Goal: Transaction & Acquisition: Obtain resource

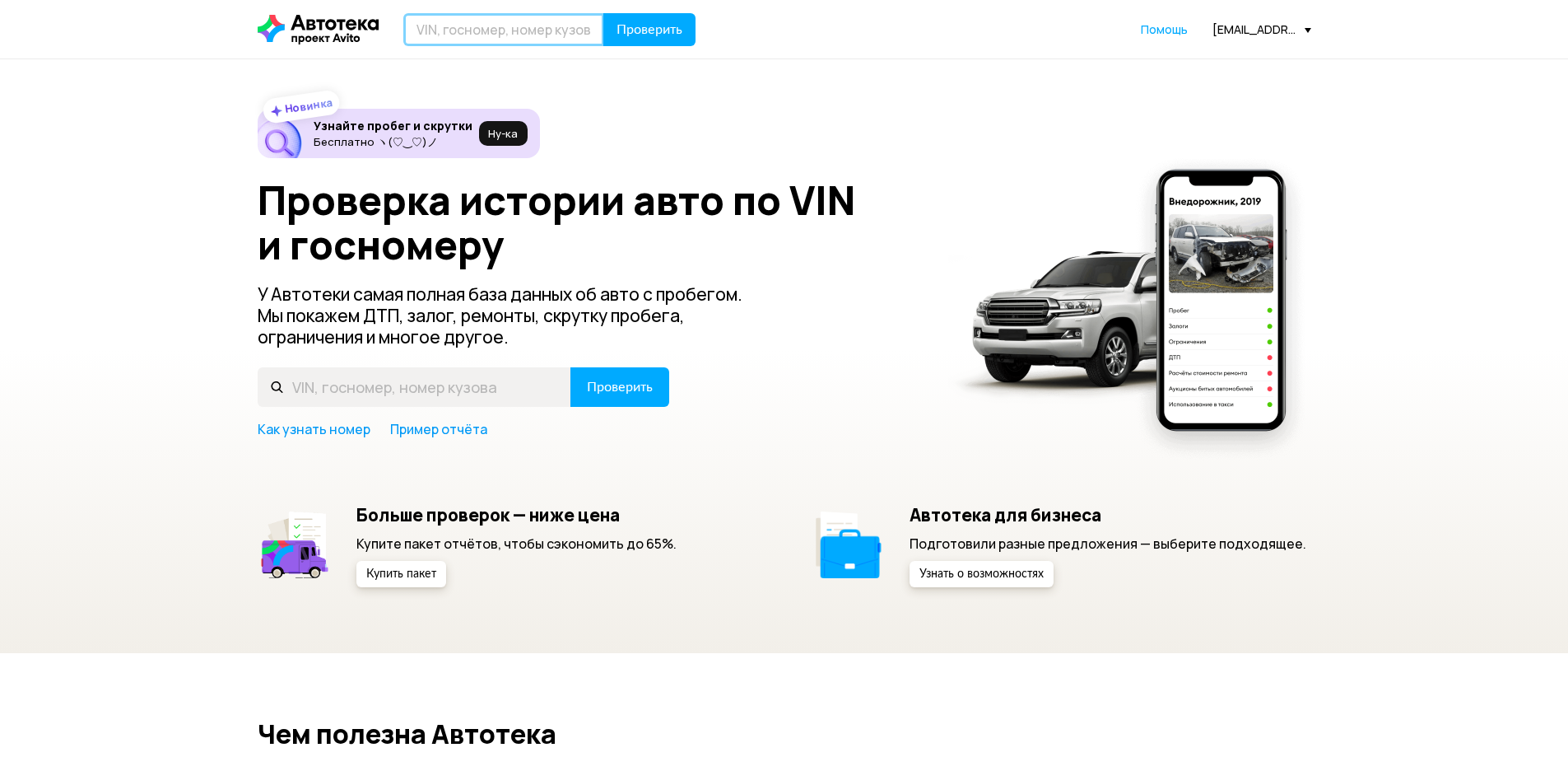
click at [457, 26] on input "text" at bounding box center [503, 29] width 201 height 33
type input "К555МН72"
click at [604, 13] on button "Проверить" at bounding box center [649, 29] width 92 height 33
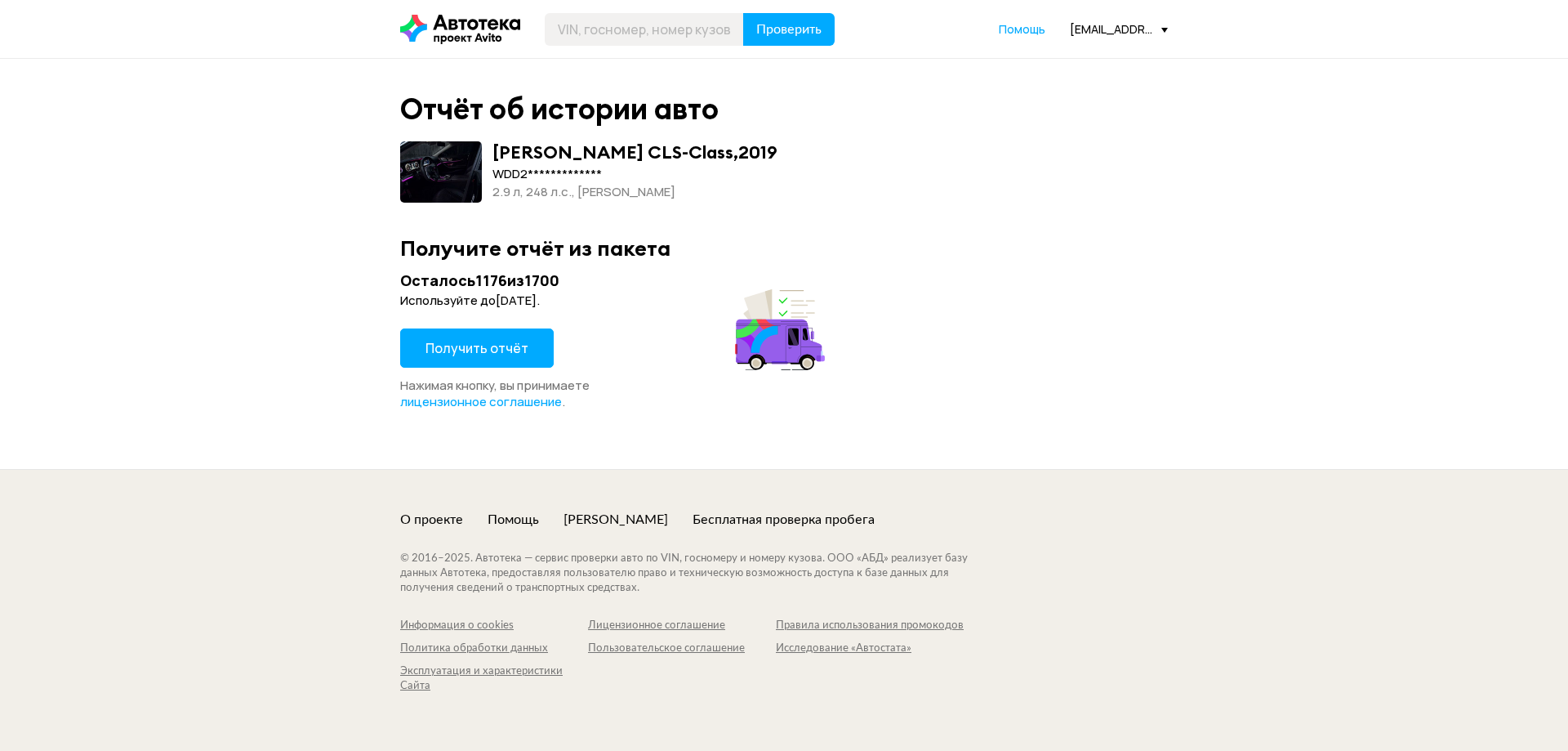
click at [492, 348] on span "Получить отчёт" at bounding box center [477, 348] width 103 height 18
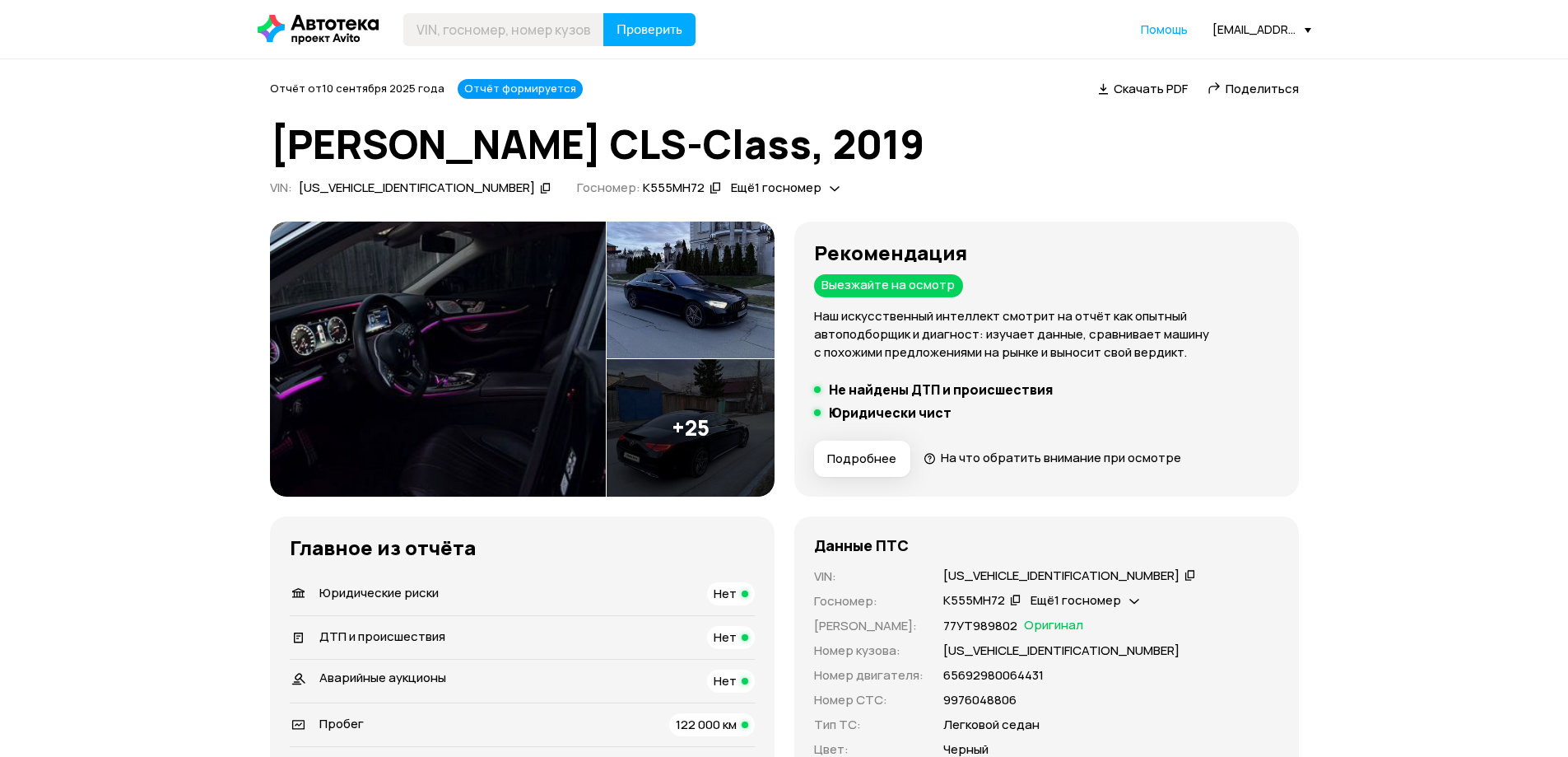
click at [479, 141] on h1 "Mercedes-benz CLS-Class, 2019" at bounding box center [784, 144] width 1029 height 44
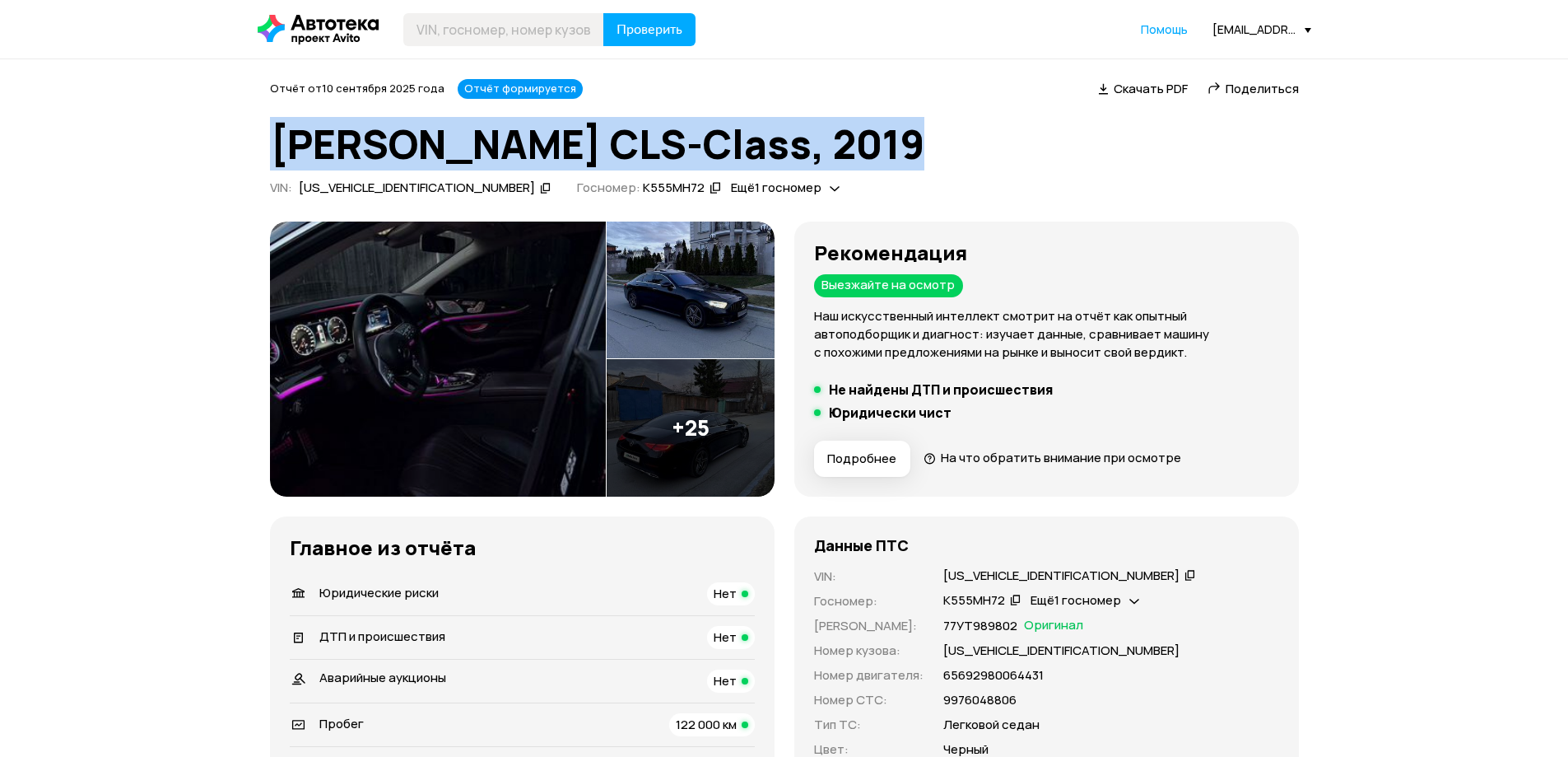
click at [479, 141] on h1 "Mercedes-benz CLS-Class, 2019" at bounding box center [784, 144] width 1029 height 44
copy h1 "Mercedes-benz CLS-Class, 2019"
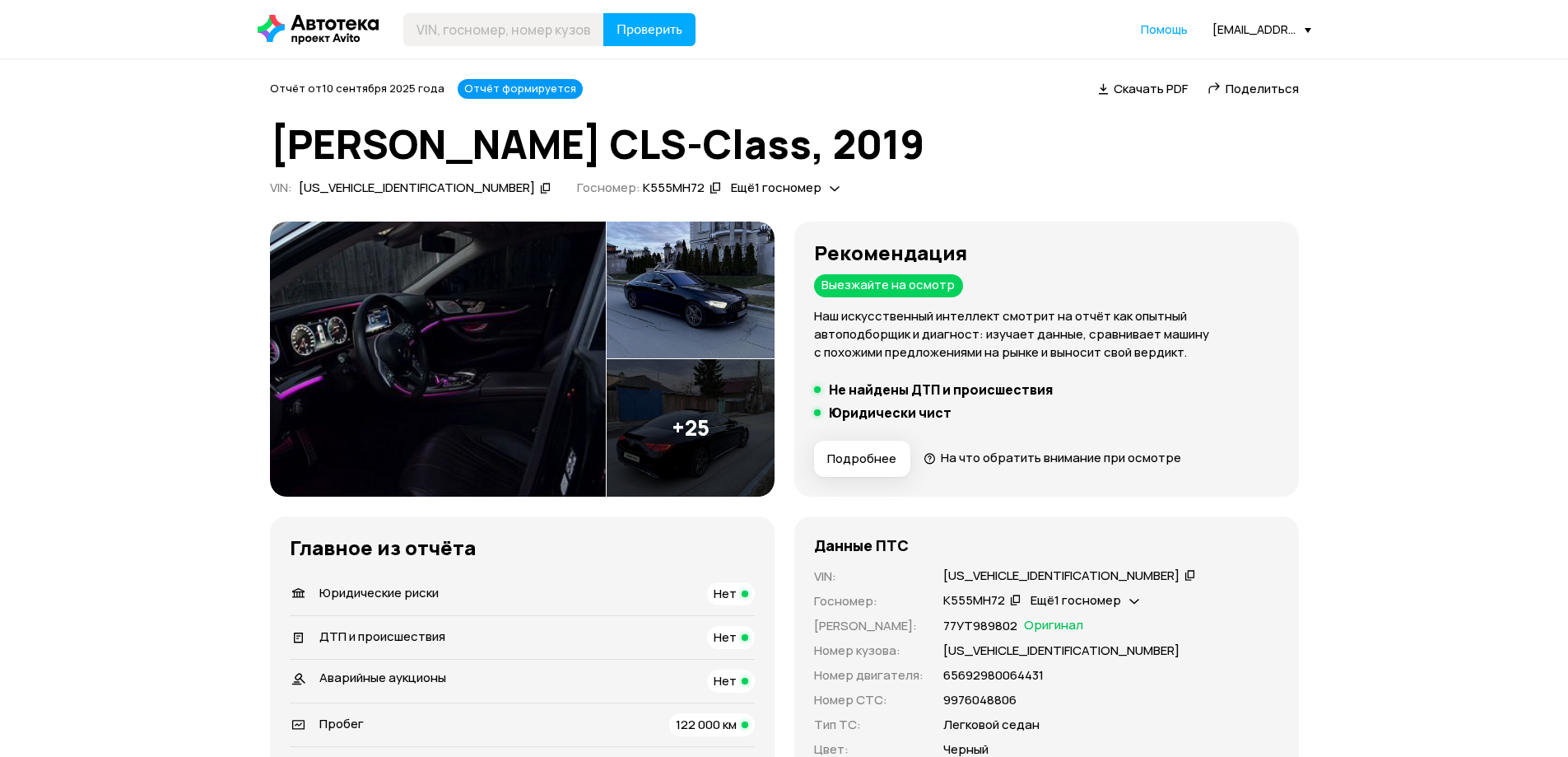
click at [1198, 216] on div "Отчёт от 10 сентября 2025 года Отчёт формируется   Скачать PDF   Поделиться Mer…" at bounding box center [784, 504] width 1029 height 852
click at [540, 184] on icon at bounding box center [546, 187] width 12 height 17
click at [1119, 86] on span "Скачать PDF" at bounding box center [1151, 88] width 74 height 17
click at [710, 189] on icon at bounding box center [716, 187] width 12 height 17
click at [540, 185] on icon at bounding box center [546, 187] width 12 height 17
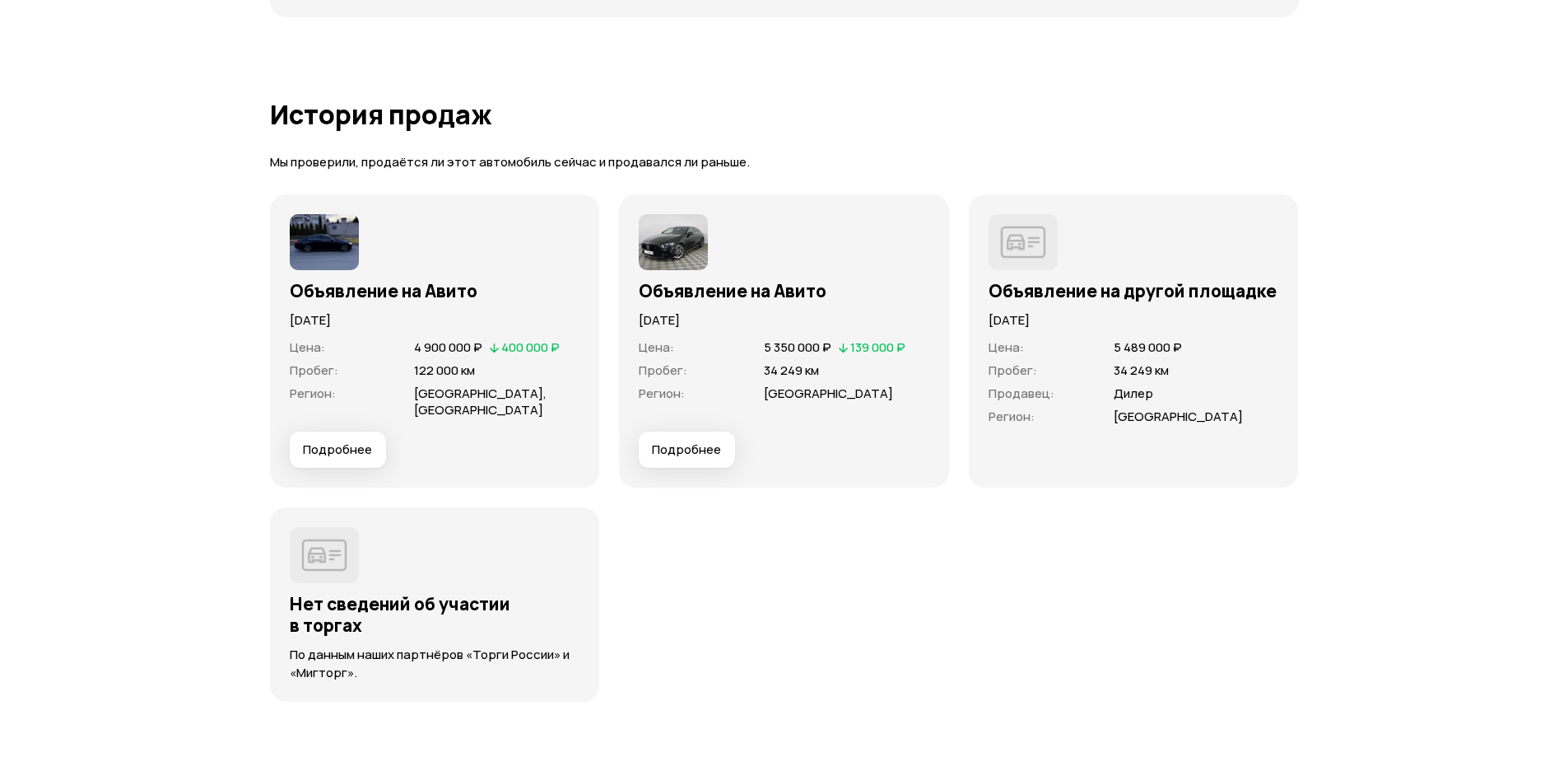
scroll to position [4528, 0]
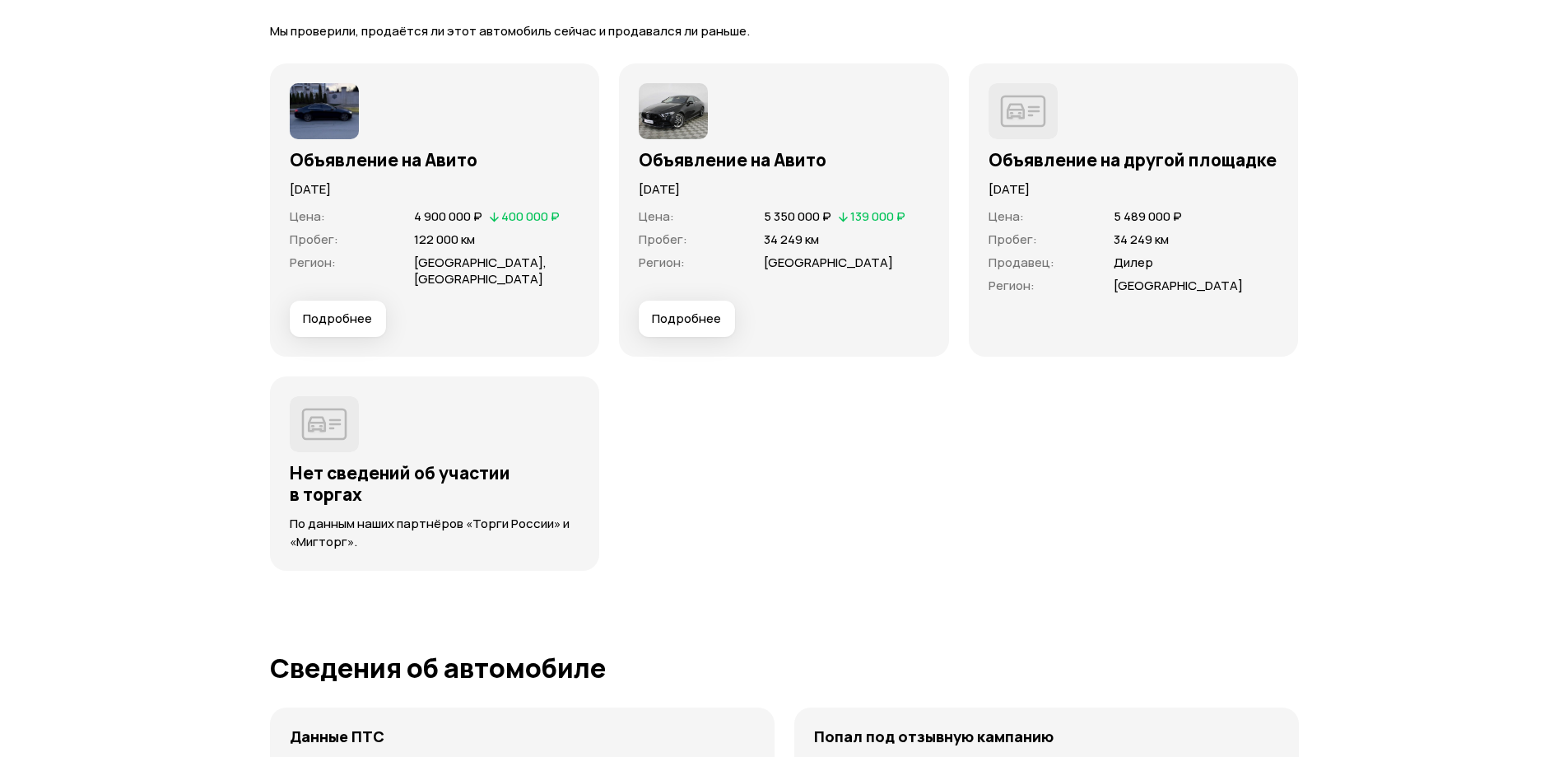
click at [350, 311] on span "Подробнее" at bounding box center [337, 319] width 69 height 17
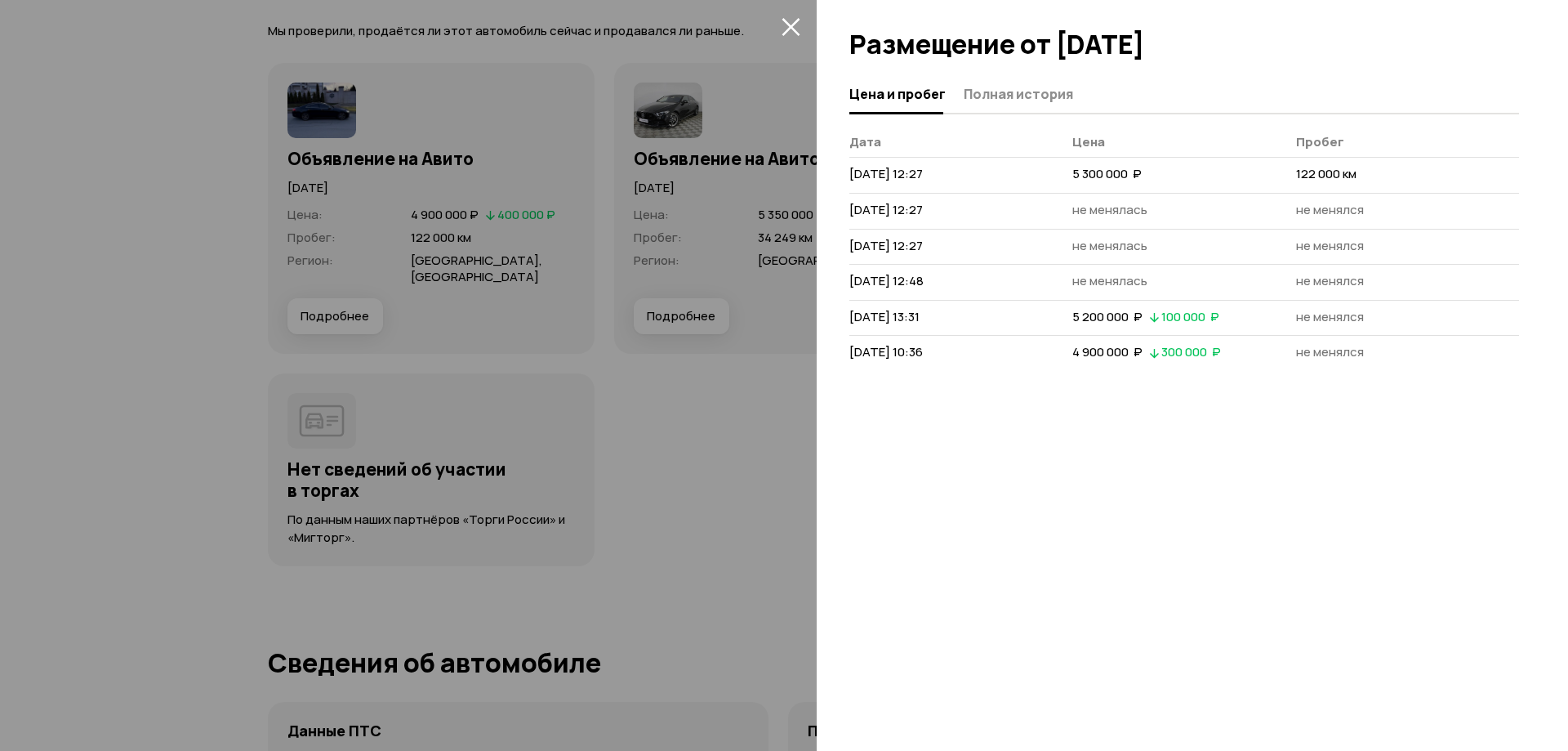
click at [773, 442] on div at bounding box center [784, 376] width 1568 height 751
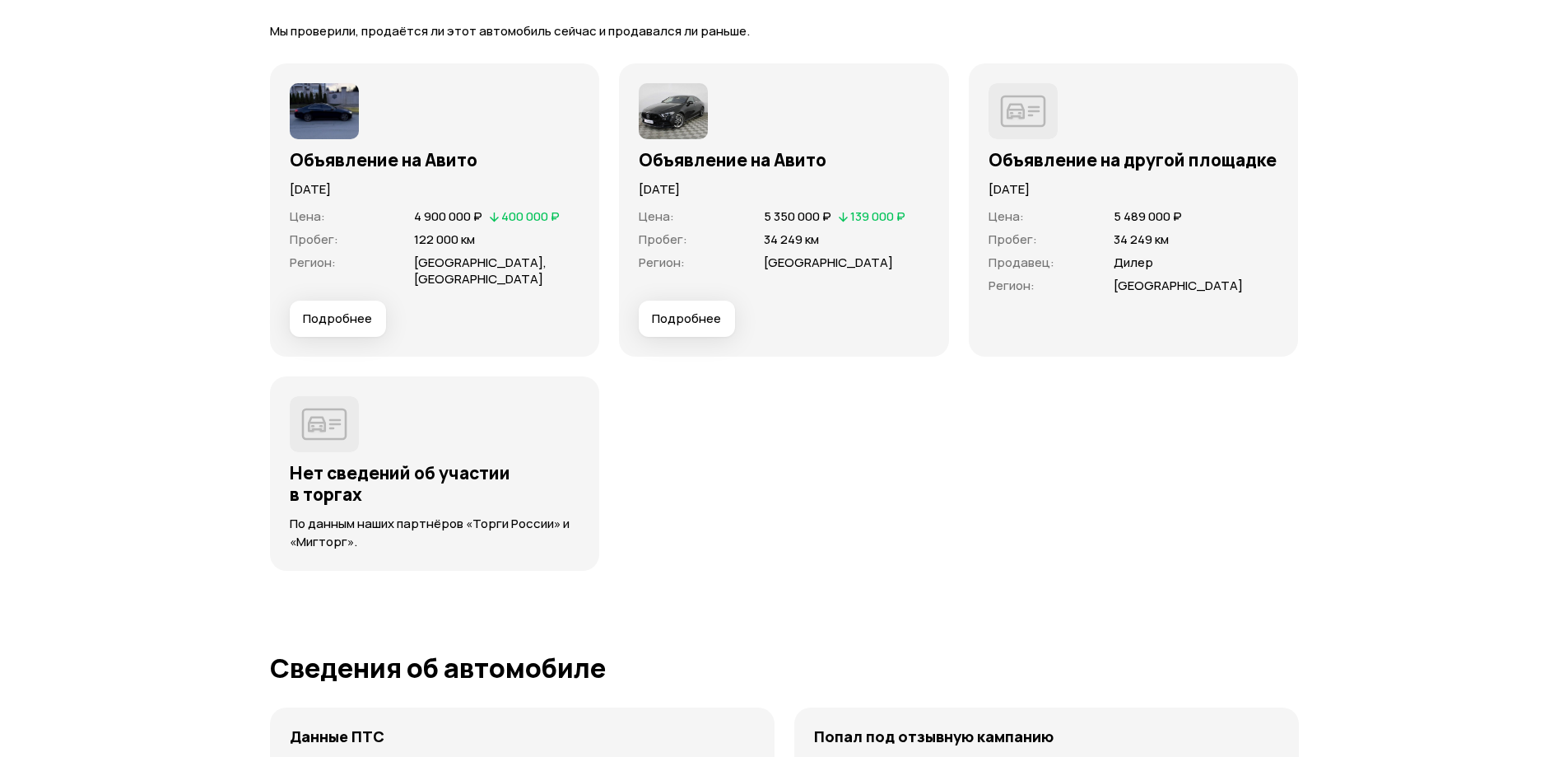
click at [346, 326] on span "Подробнее" at bounding box center [337, 319] width 69 height 17
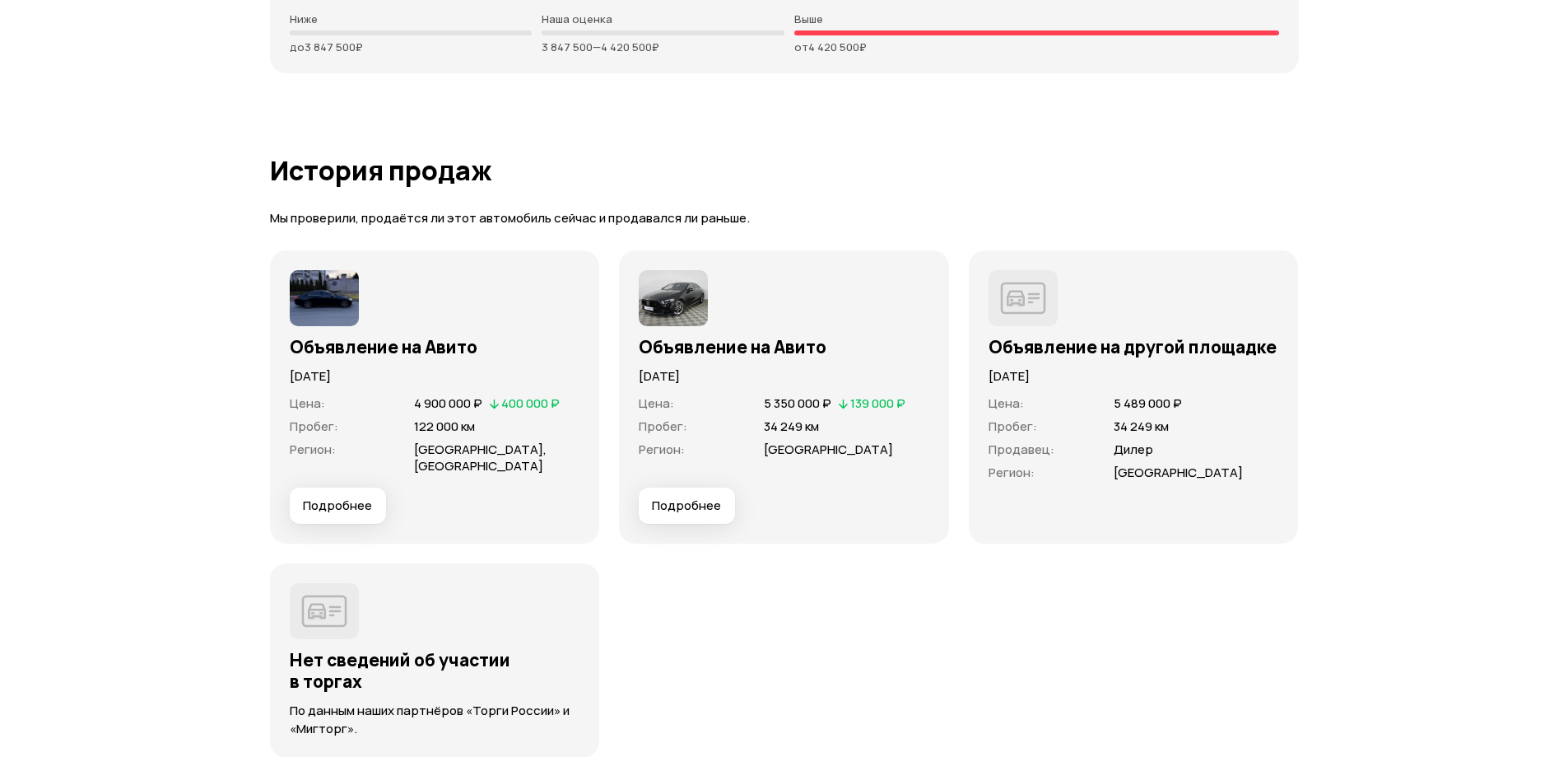
scroll to position [4611, 0]
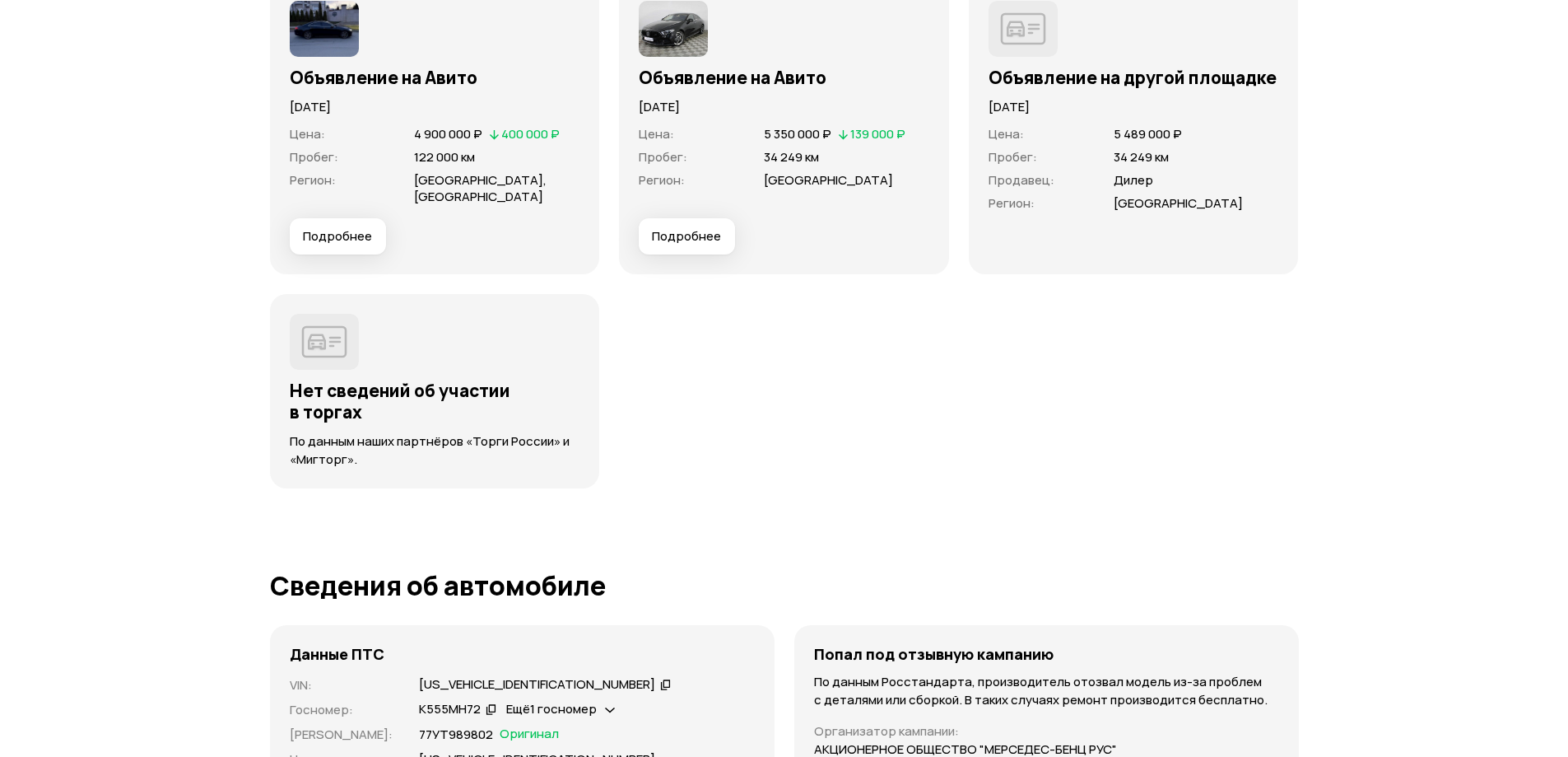
click at [707, 246] on button "Подробнее" at bounding box center [686, 236] width 96 height 36
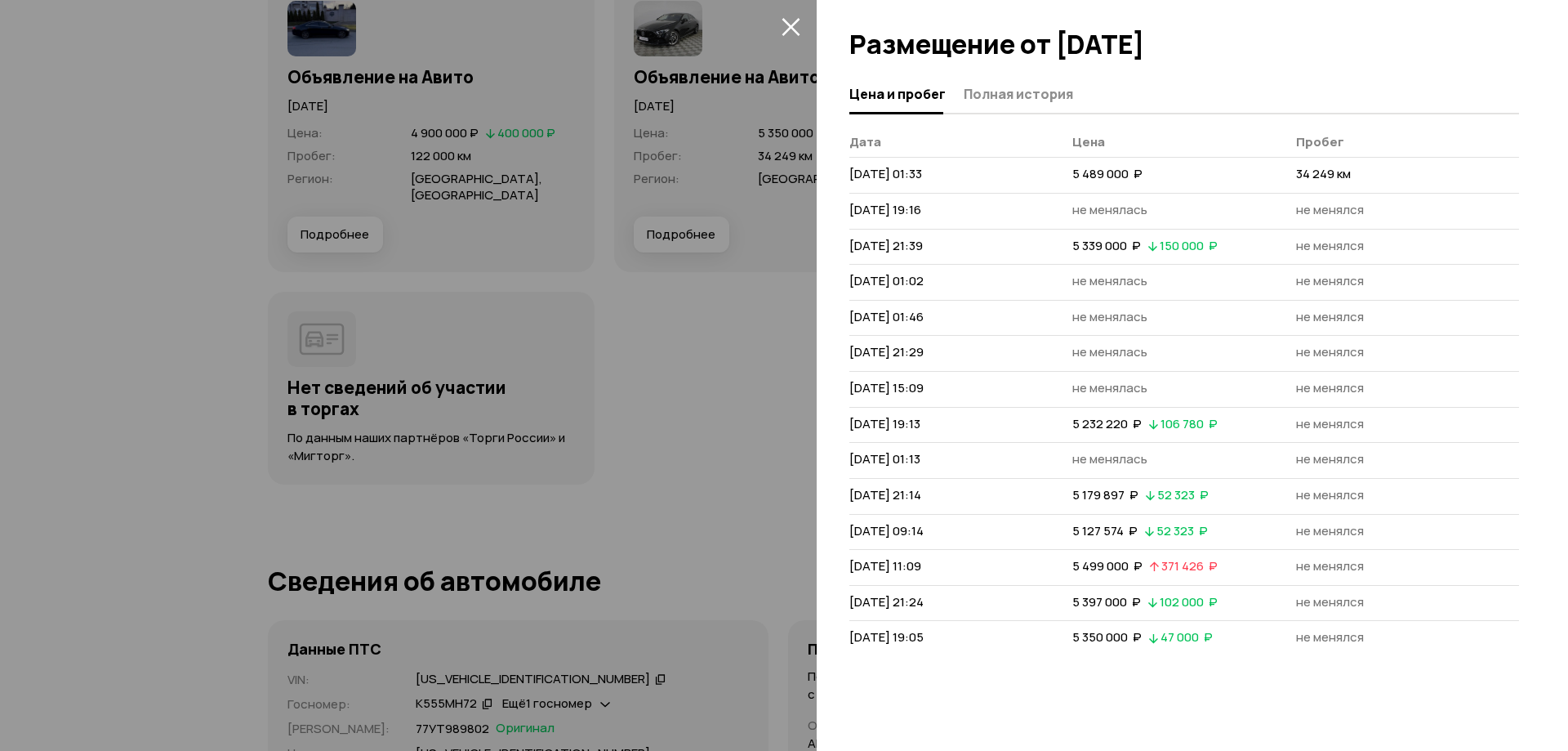
click at [740, 441] on div at bounding box center [784, 376] width 1568 height 751
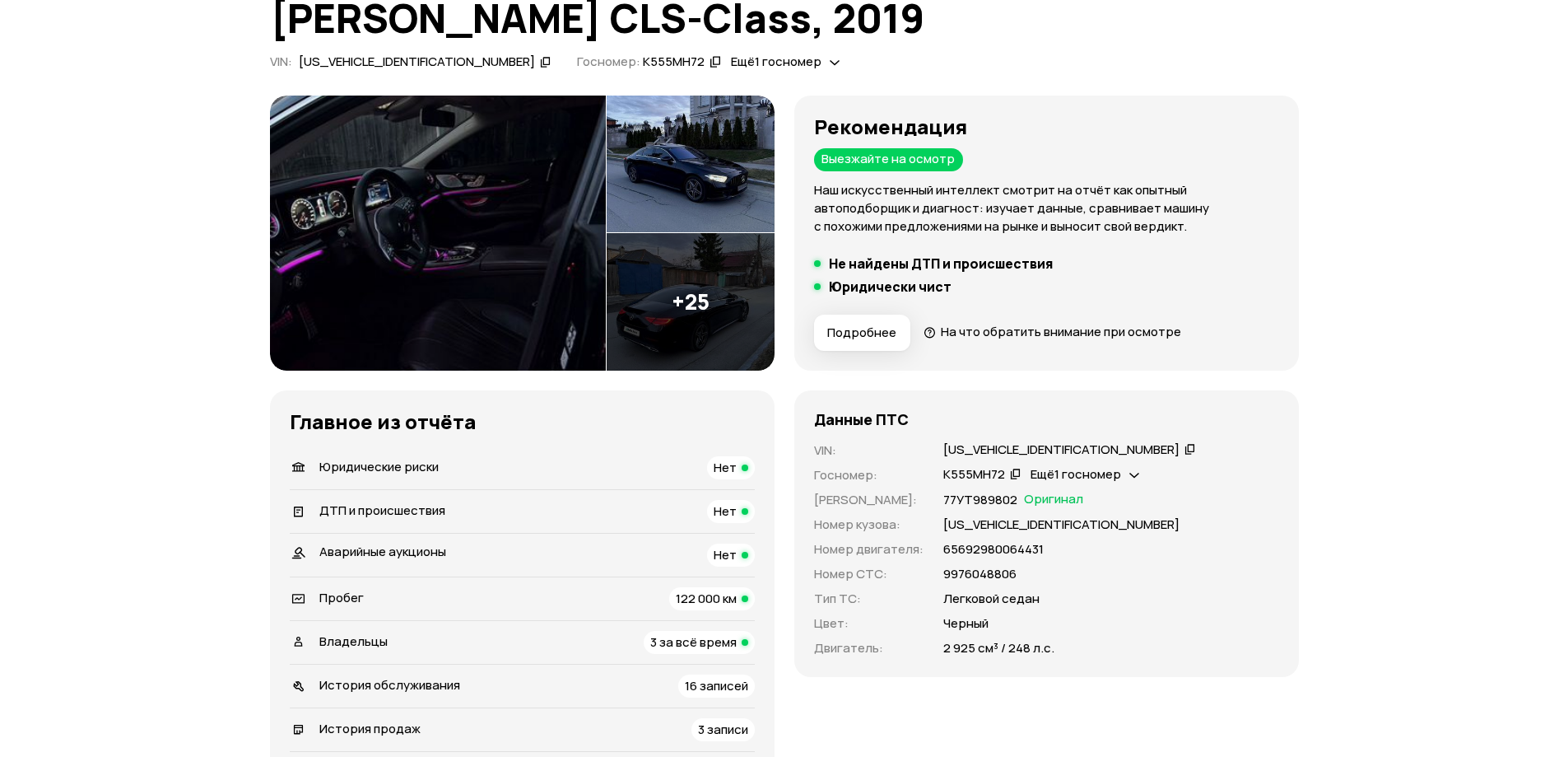
scroll to position [82, 0]
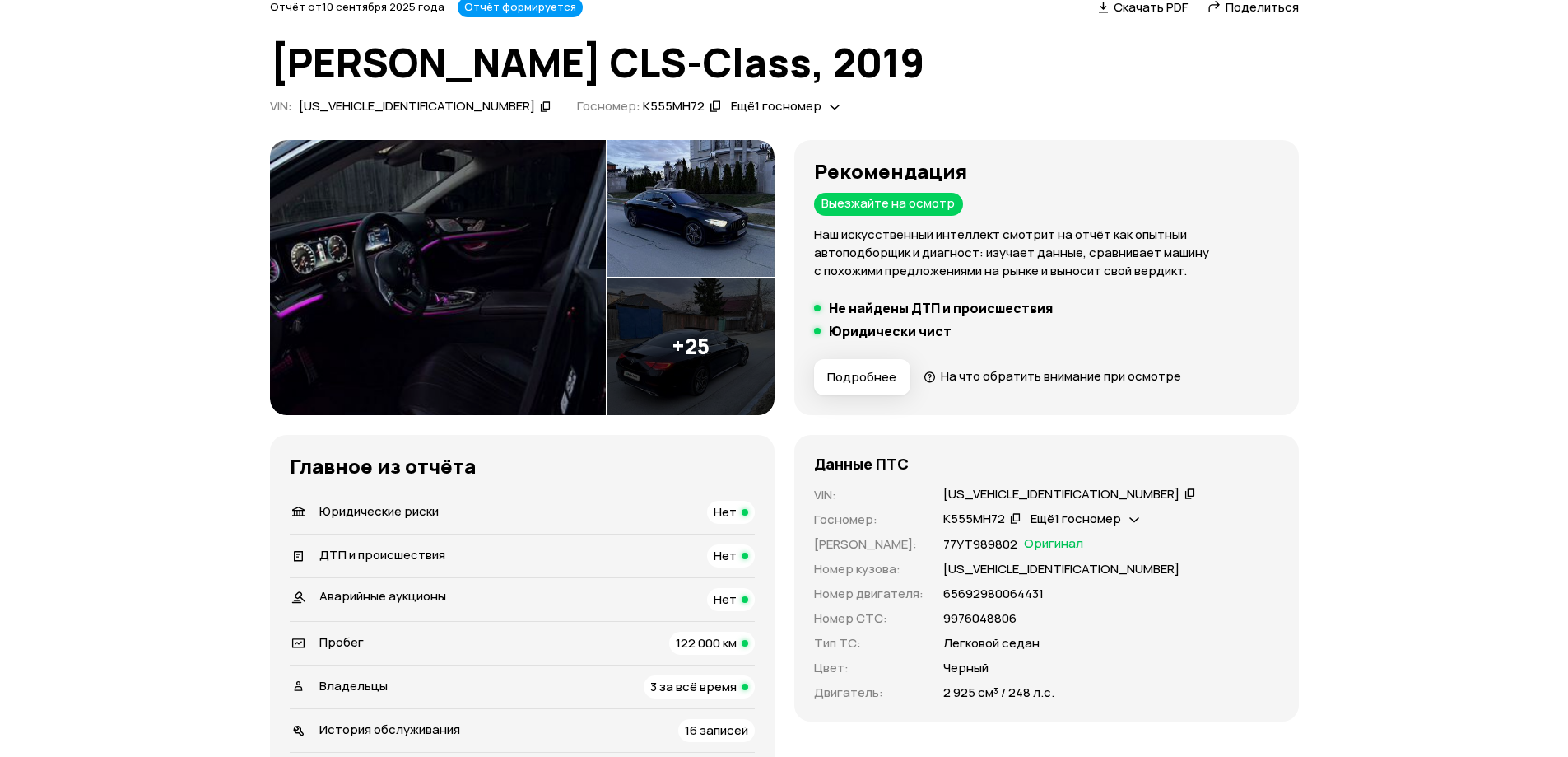
click at [868, 380] on span "Подробнее" at bounding box center [862, 378] width 69 height 17
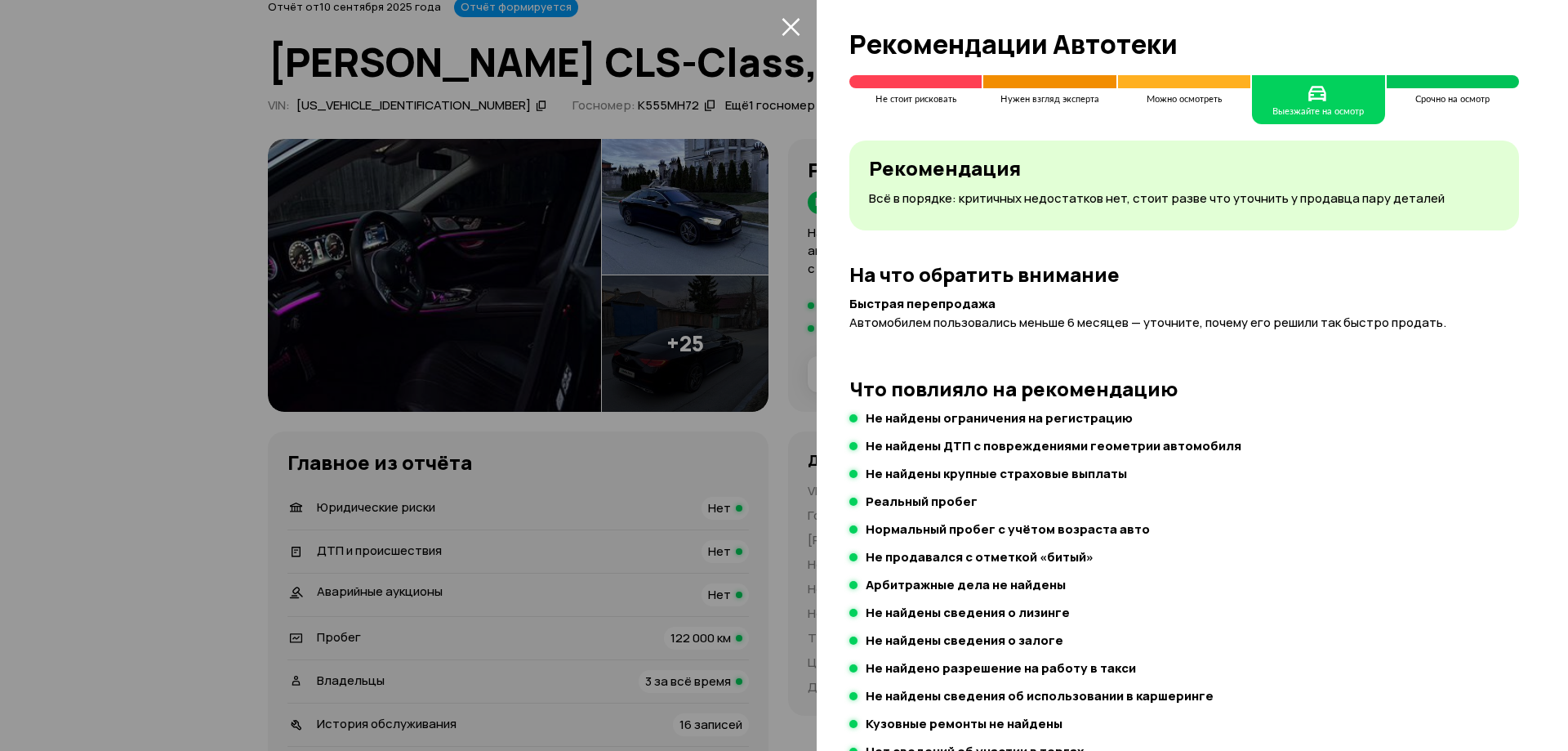
click at [668, 295] on div at bounding box center [784, 376] width 1568 height 751
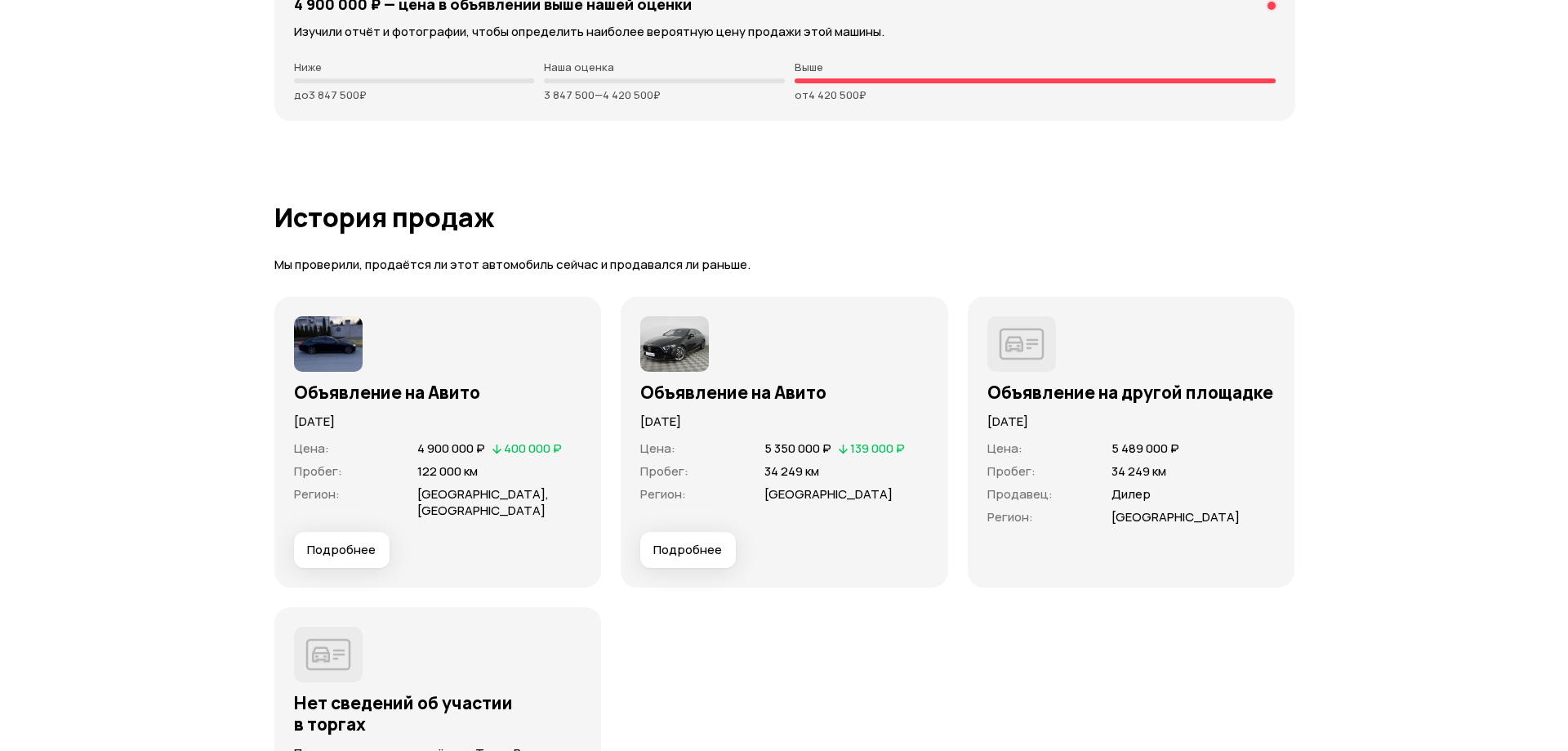
scroll to position [4573, 0]
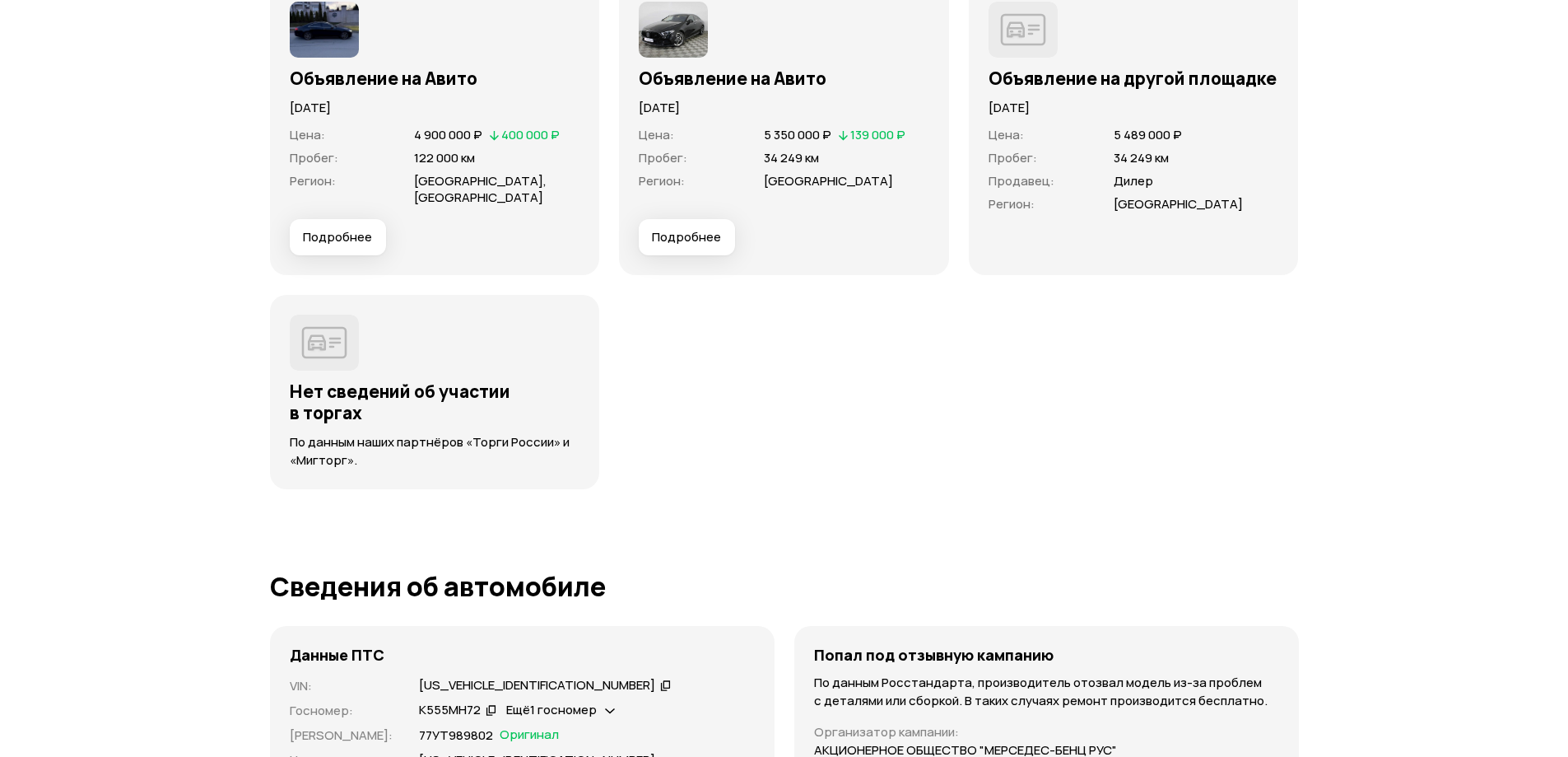
click at [321, 245] on button "Подробнее" at bounding box center [337, 236] width 96 height 36
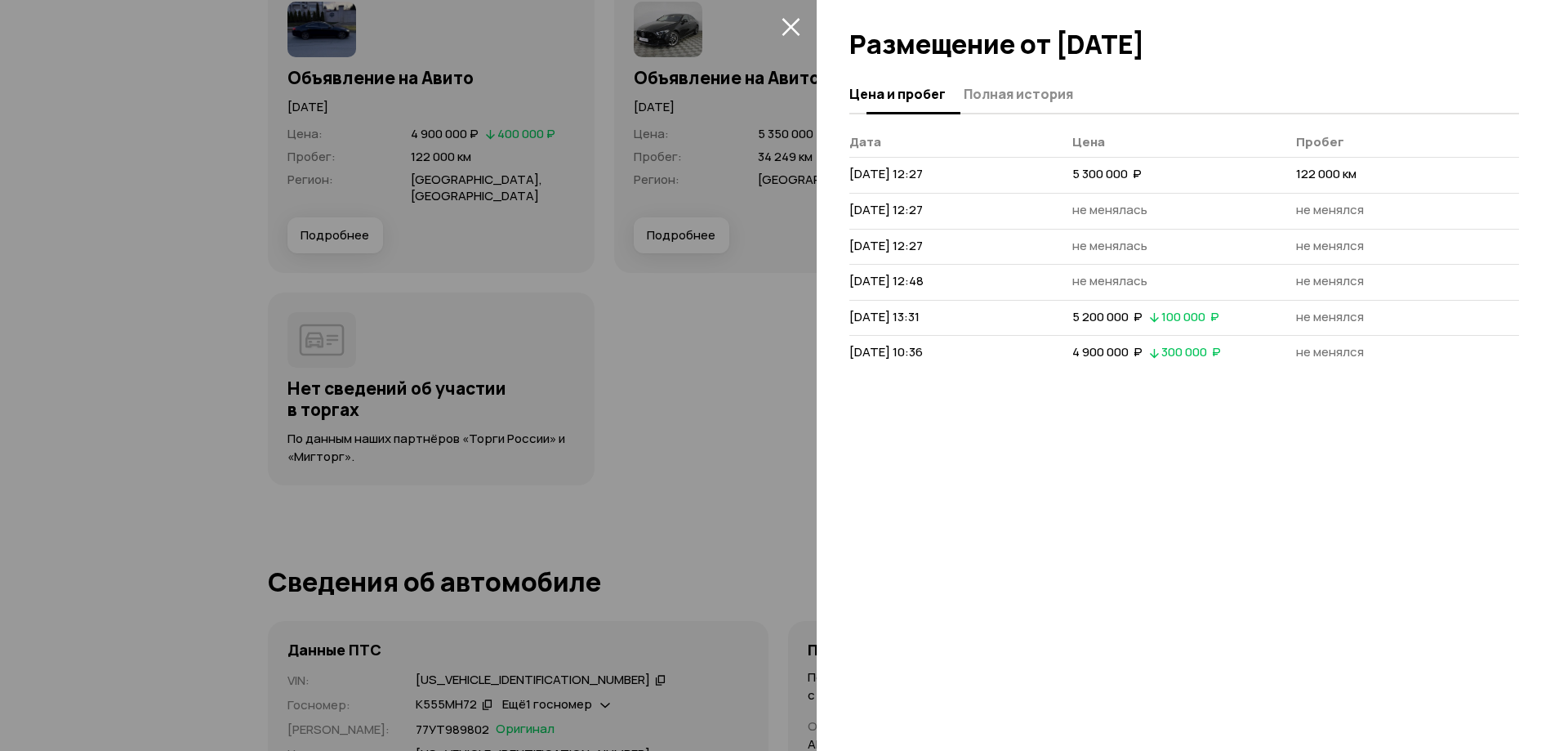
click at [1027, 97] on span "Полная история" at bounding box center [1019, 94] width 109 height 16
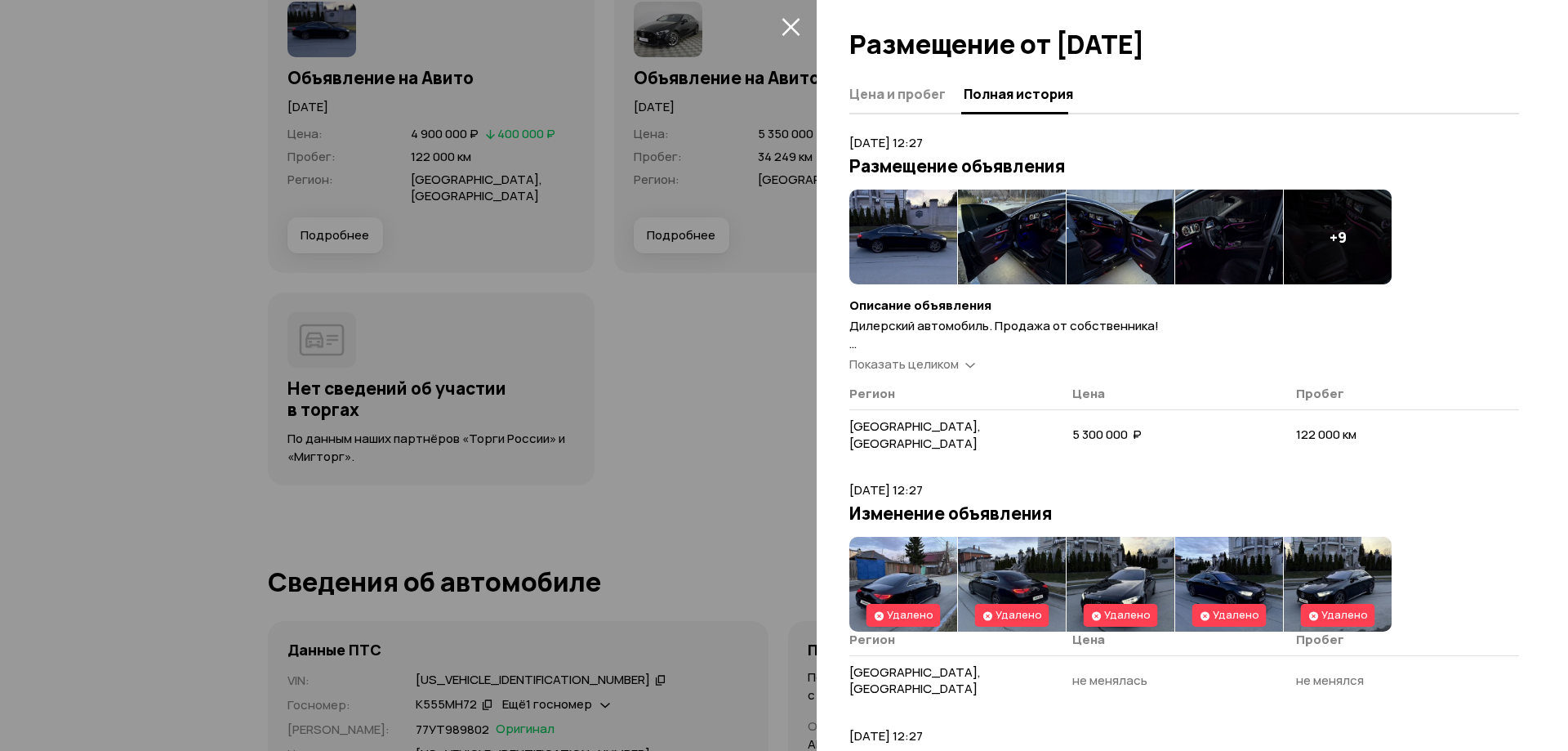
click at [930, 365] on span "Показать целиком" at bounding box center [904, 364] width 109 height 17
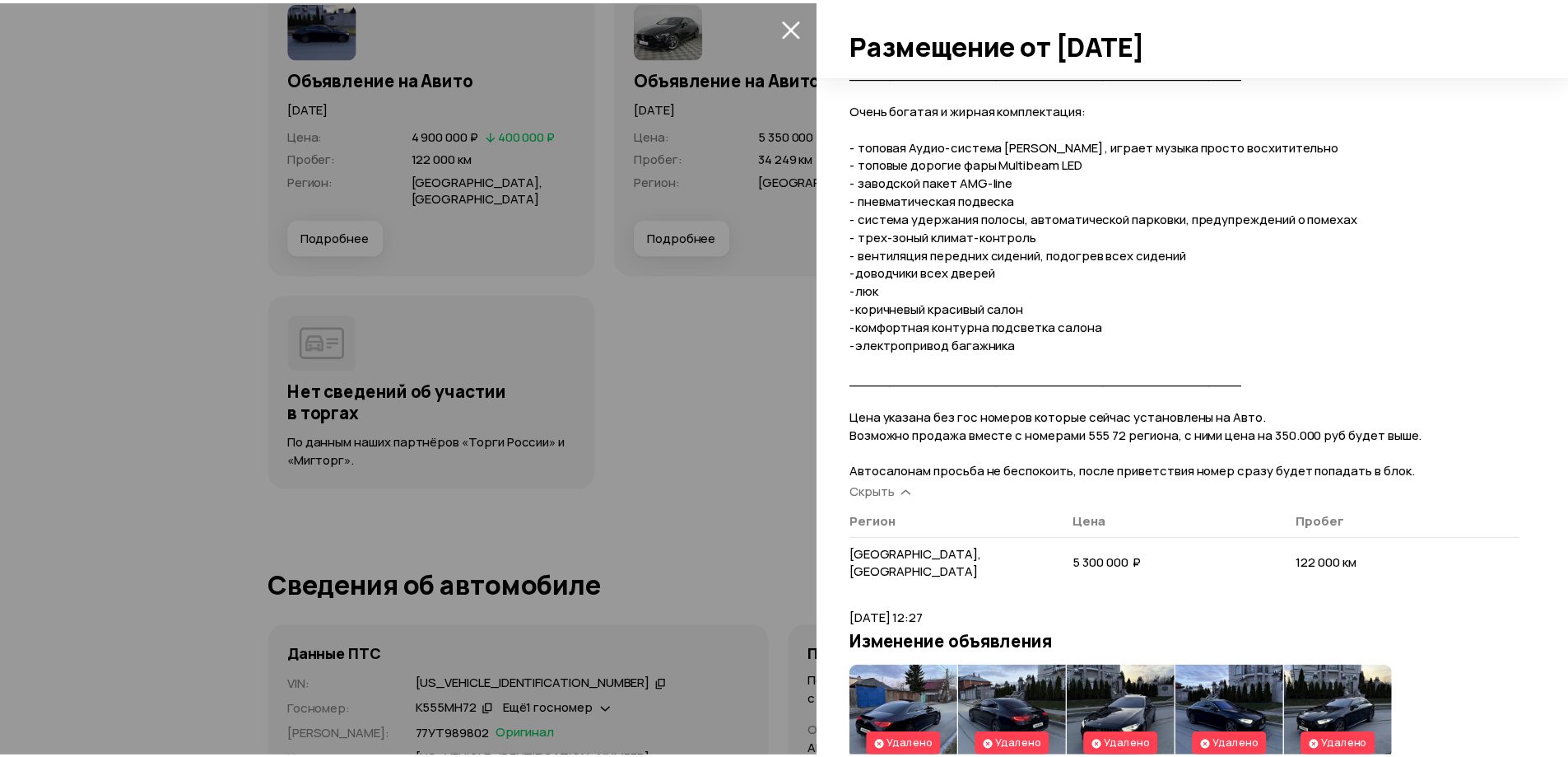
scroll to position [576, 0]
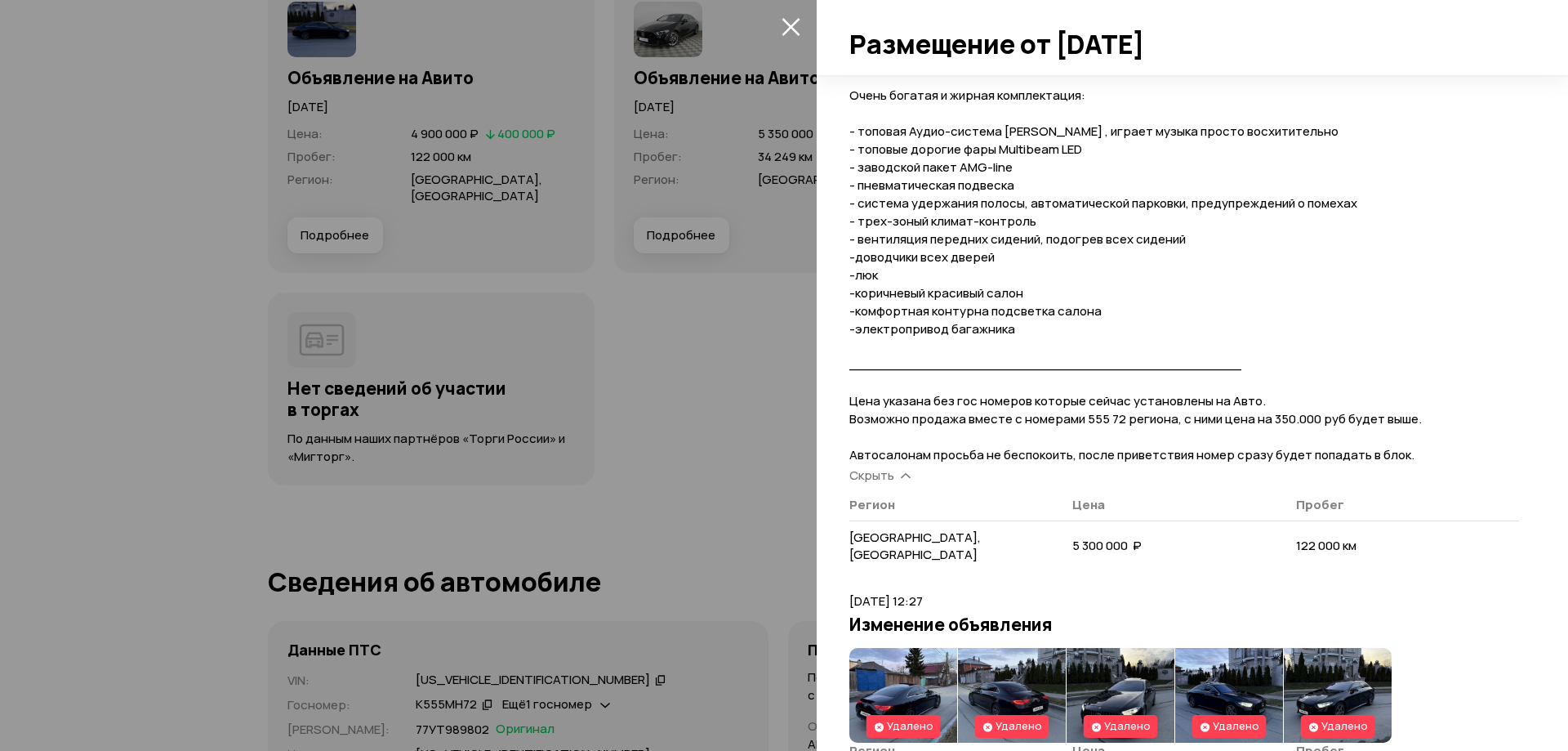
click at [901, 687] on img at bounding box center [903, 695] width 108 height 95
